Goal: Task Accomplishment & Management: Use online tool/utility

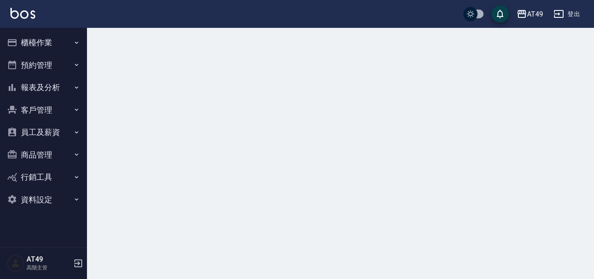
click at [24, 40] on button "櫃檯作業" at bounding box center [43, 42] width 80 height 23
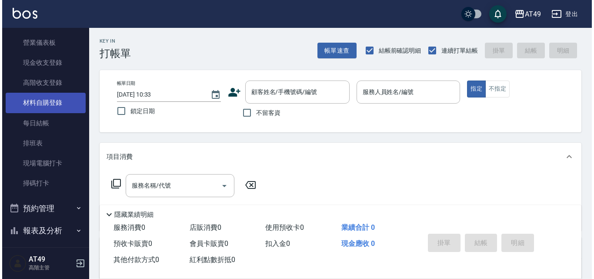
scroll to position [87, 0]
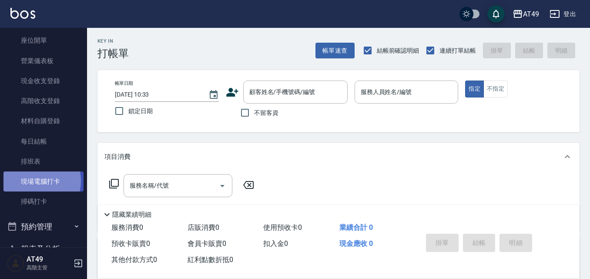
click at [32, 181] on link "現場電腦打卡" at bounding box center [43, 181] width 80 height 20
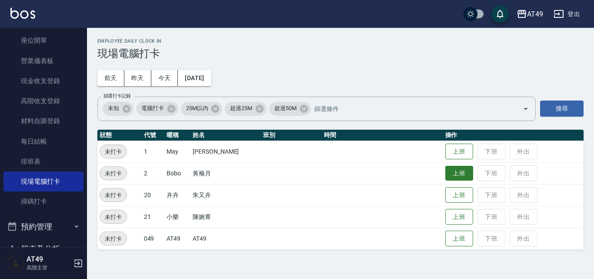
click at [463, 178] on button "上班" at bounding box center [460, 173] width 28 height 15
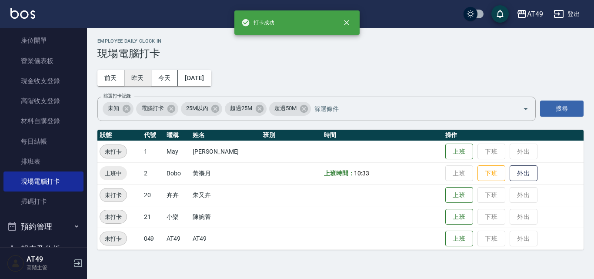
click at [138, 72] on button "昨天" at bounding box center [137, 78] width 27 height 16
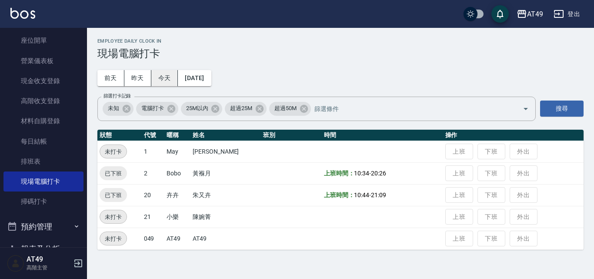
click at [156, 77] on button "今天" at bounding box center [164, 78] width 27 height 16
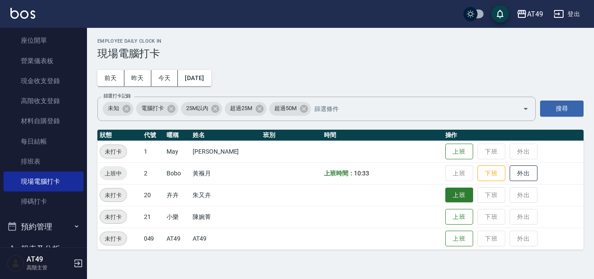
click at [456, 200] on button "上班" at bounding box center [460, 195] width 28 height 15
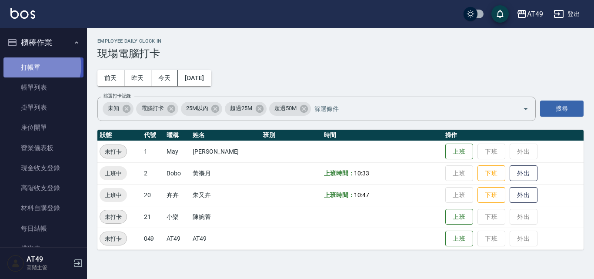
click at [41, 66] on link "打帳單" at bounding box center [43, 67] width 80 height 20
